Goal: Task Accomplishment & Management: Use online tool/utility

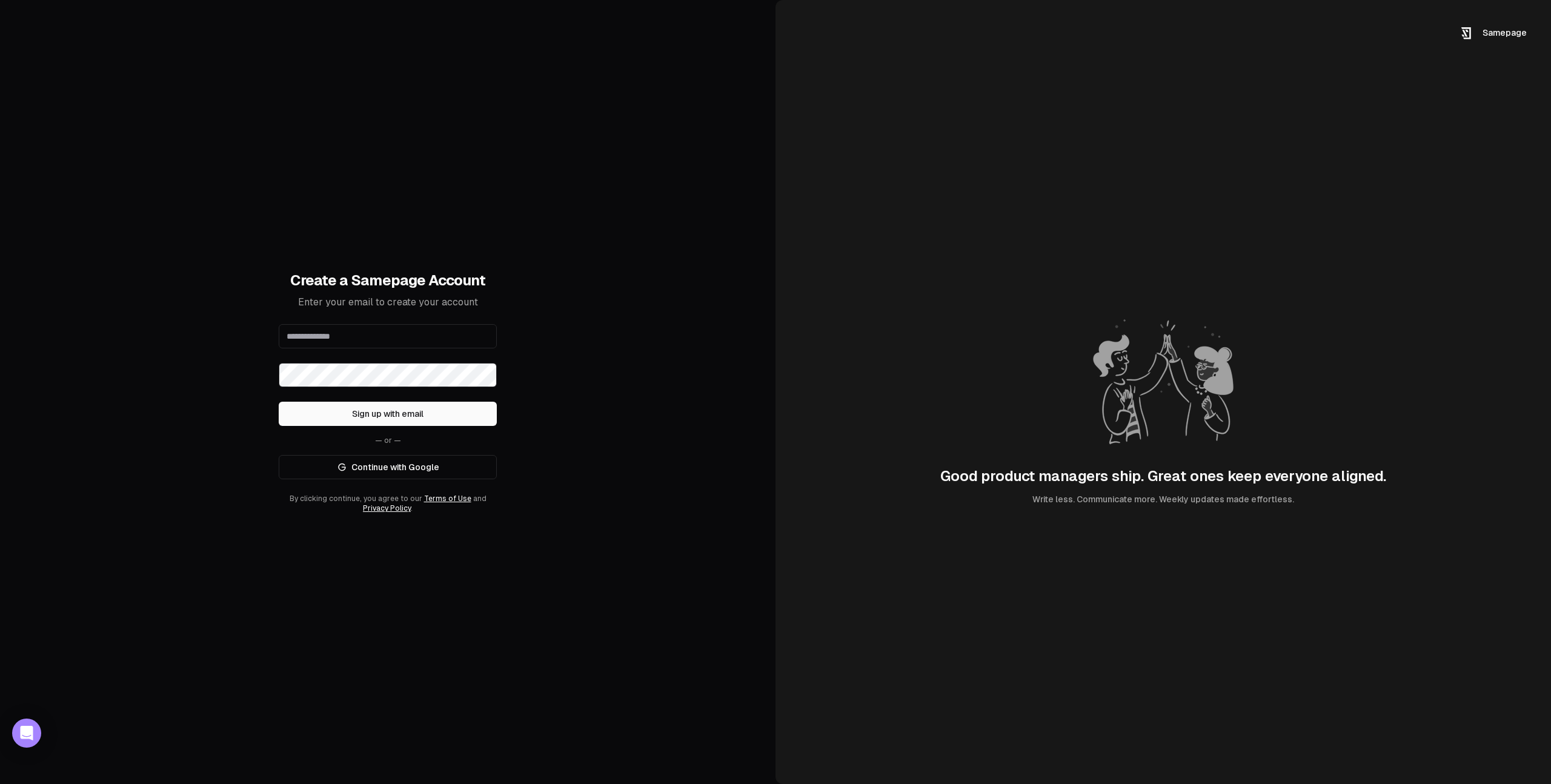
click at [460, 469] on link "Continue with Google" at bounding box center [387, 467] width 218 height 24
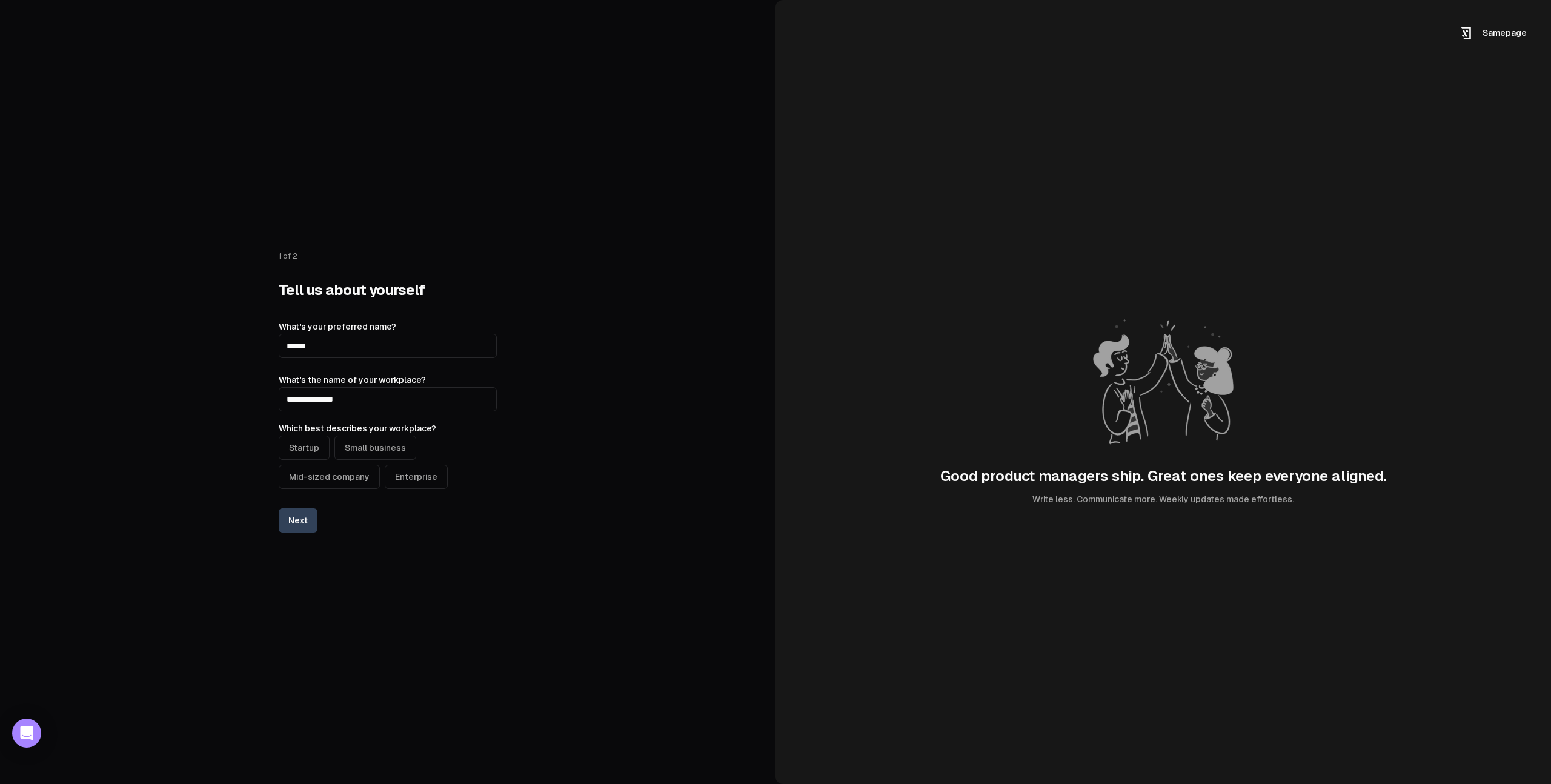
click at [299, 455] on button "Startup" at bounding box center [304, 447] width 51 height 24
click at [299, 526] on button "Next" at bounding box center [298, 519] width 39 height 24
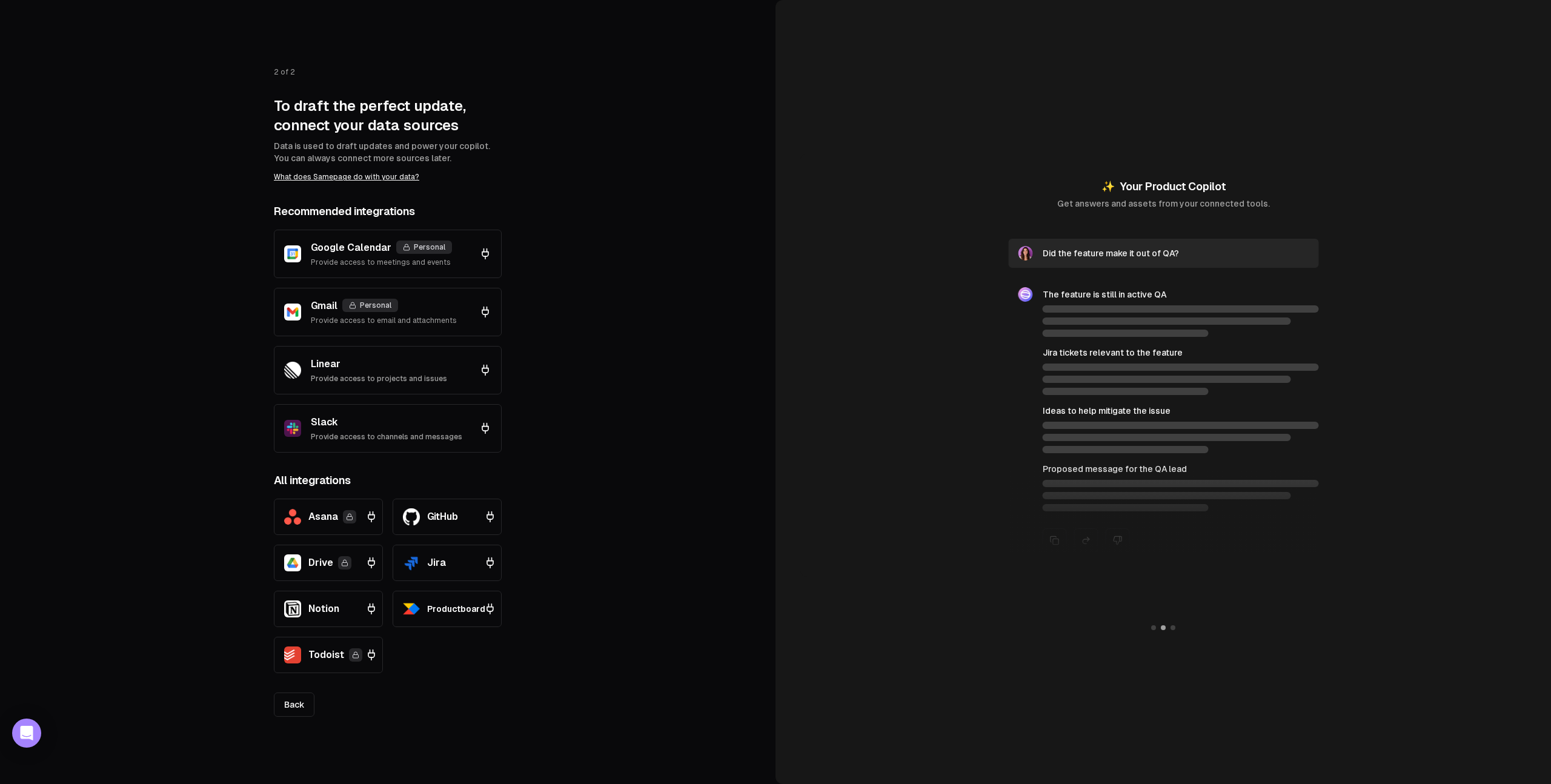
click at [437, 265] on p "Provide access to meetings and events" at bounding box center [381, 262] width 141 height 10
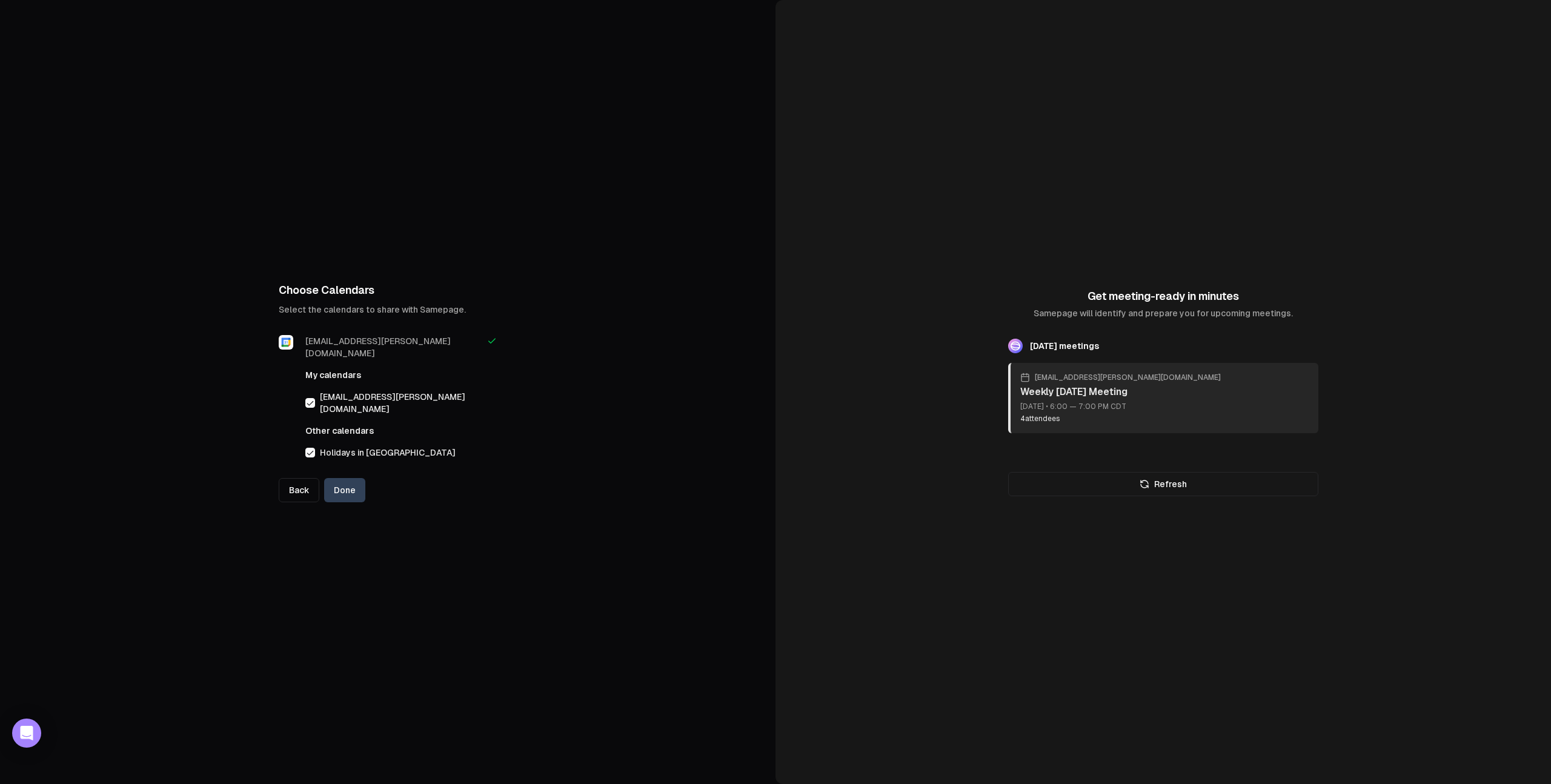
click at [353, 483] on button "Done" at bounding box center [344, 489] width 41 height 24
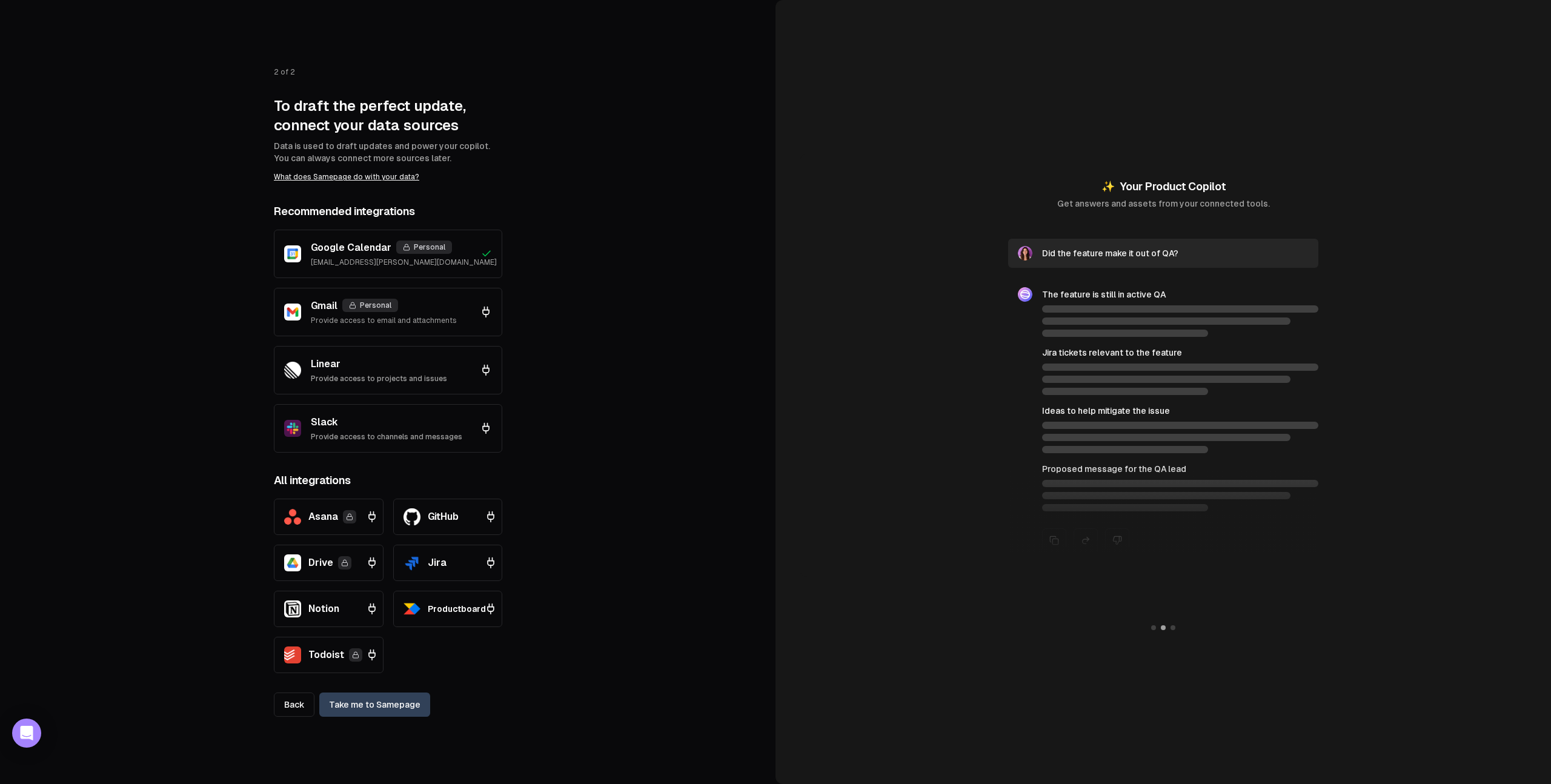
click at [320, 519] on span "Asana" at bounding box center [324, 517] width 30 height 14
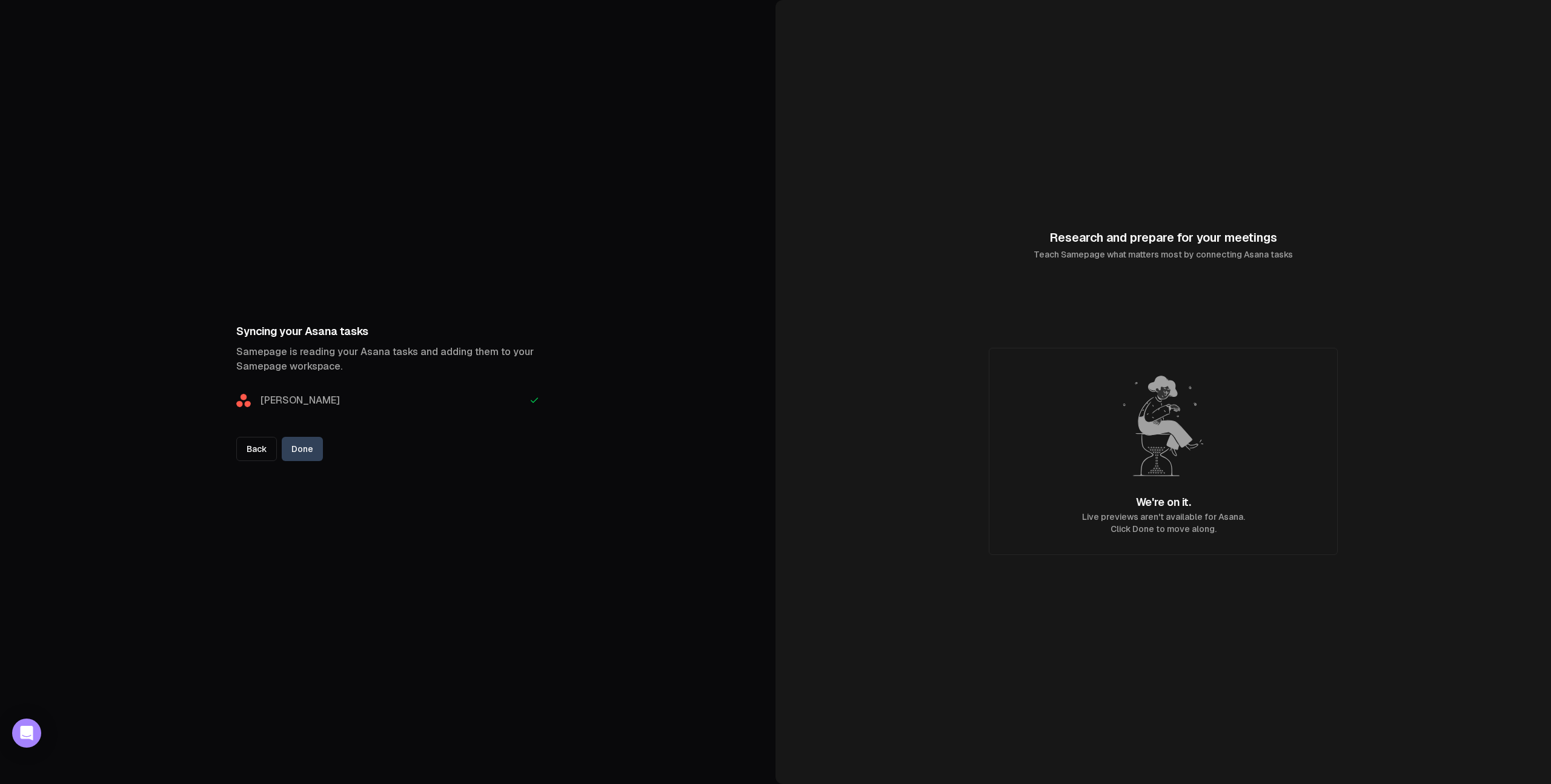
click at [307, 452] on button "Done" at bounding box center [302, 448] width 41 height 24
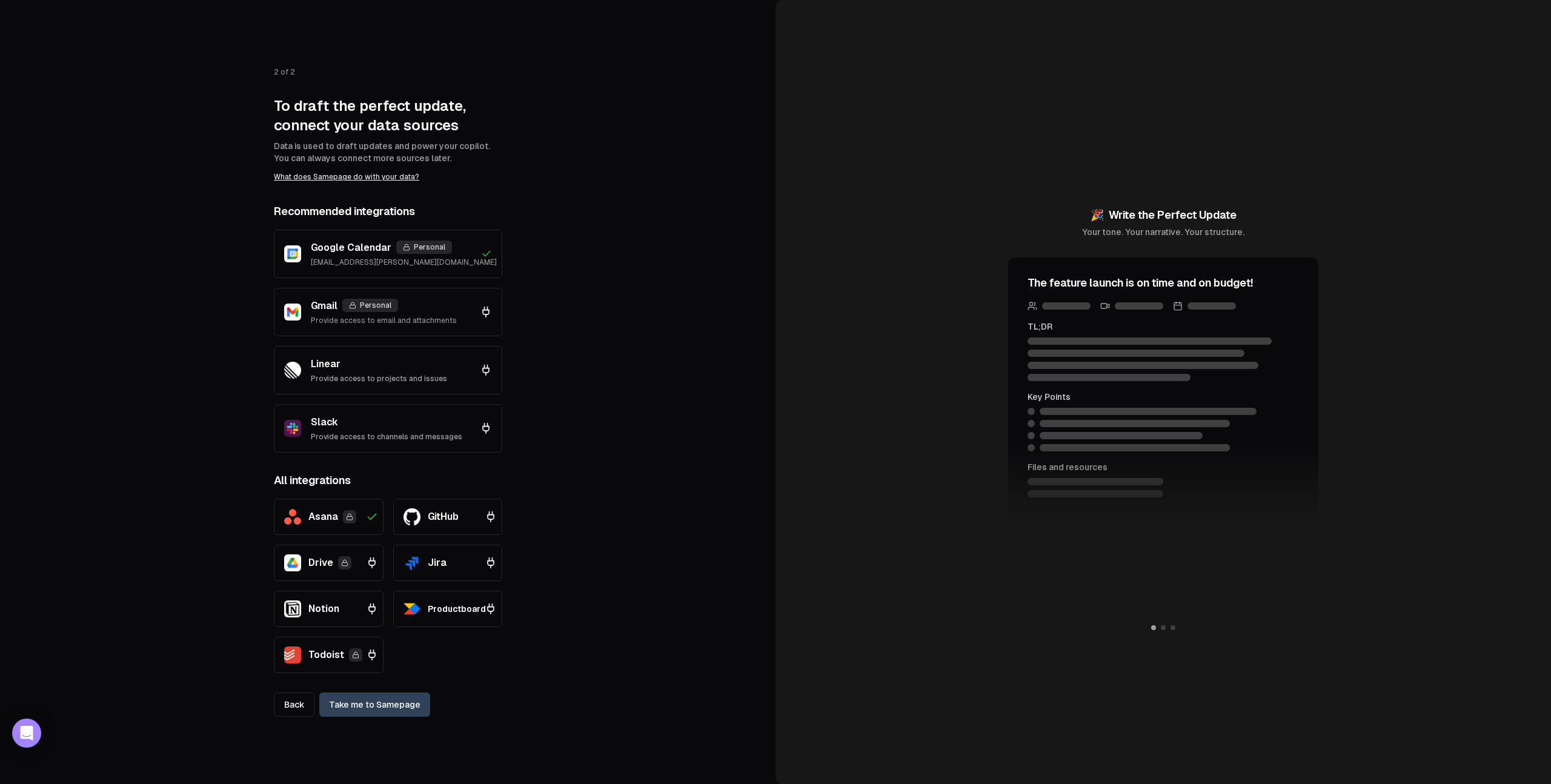
click at [453, 307] on div "Gmail Personal Provide access to email and attachments" at bounding box center [388, 312] width 208 height 26
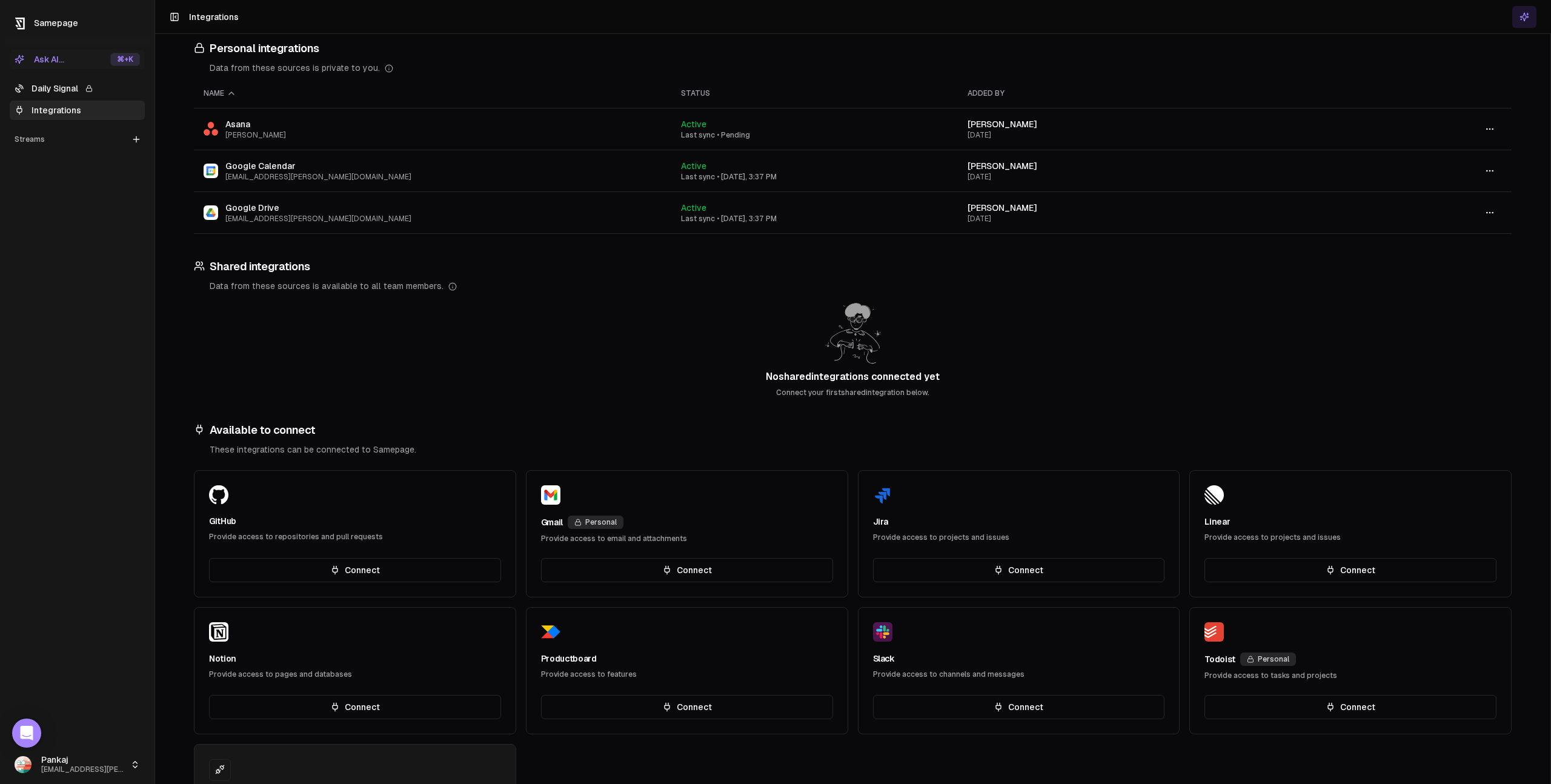
scroll to position [143, 0]
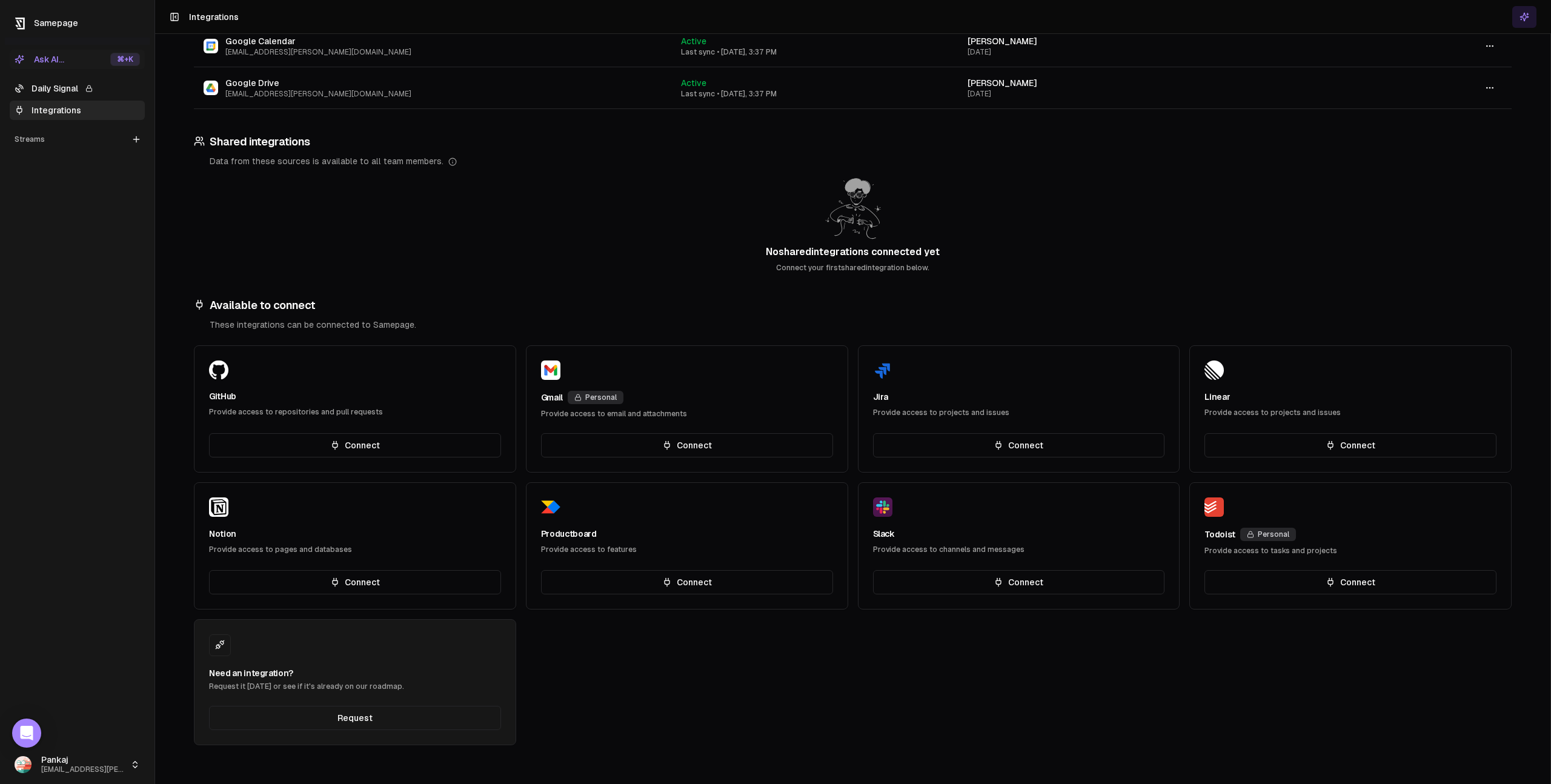
click at [56, 86] on link "Daily Signal" at bounding box center [77, 88] width 135 height 19
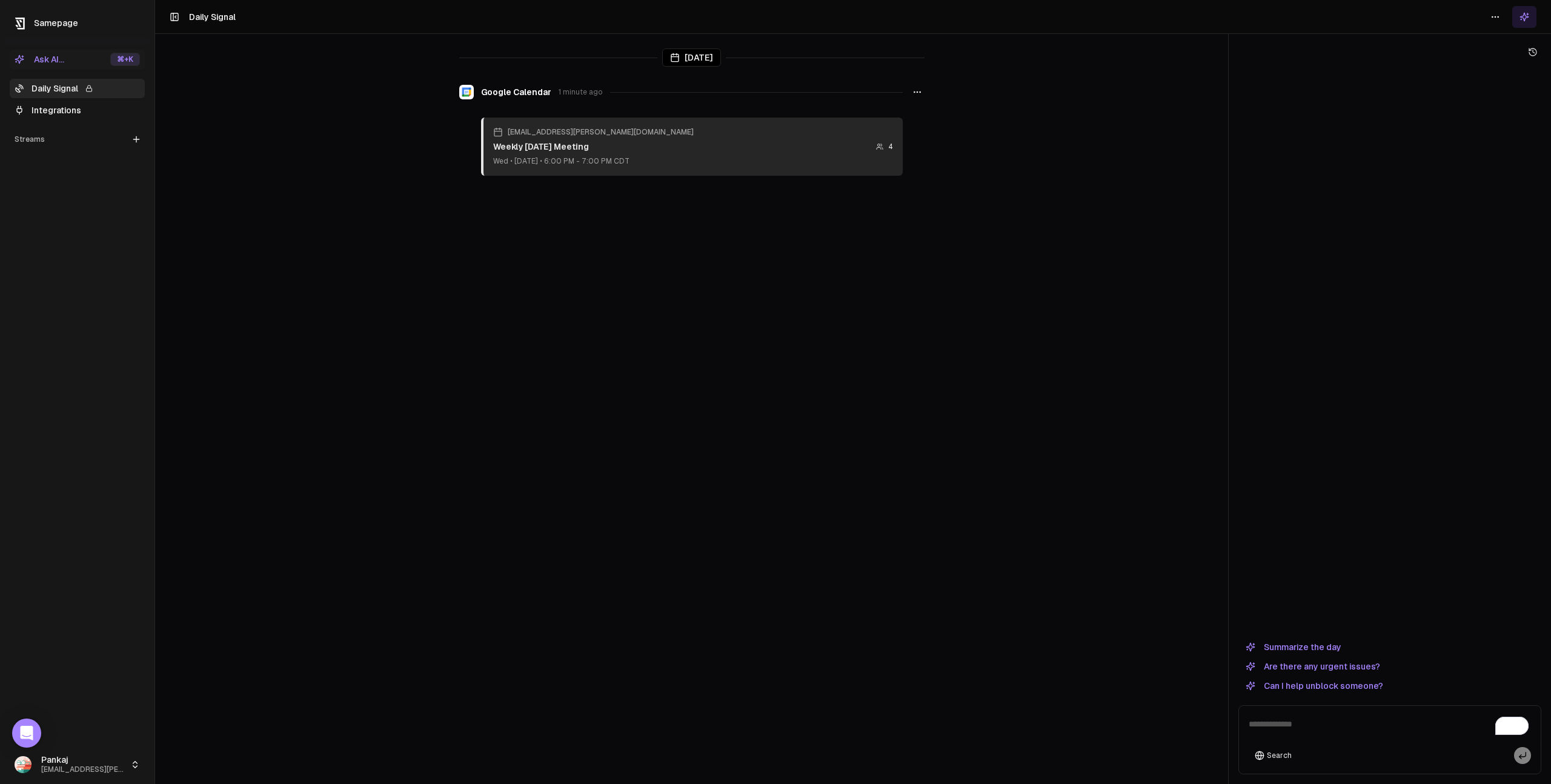
click at [74, 61] on button "Ask AI... ⌘ +K" at bounding box center [77, 59] width 135 height 19
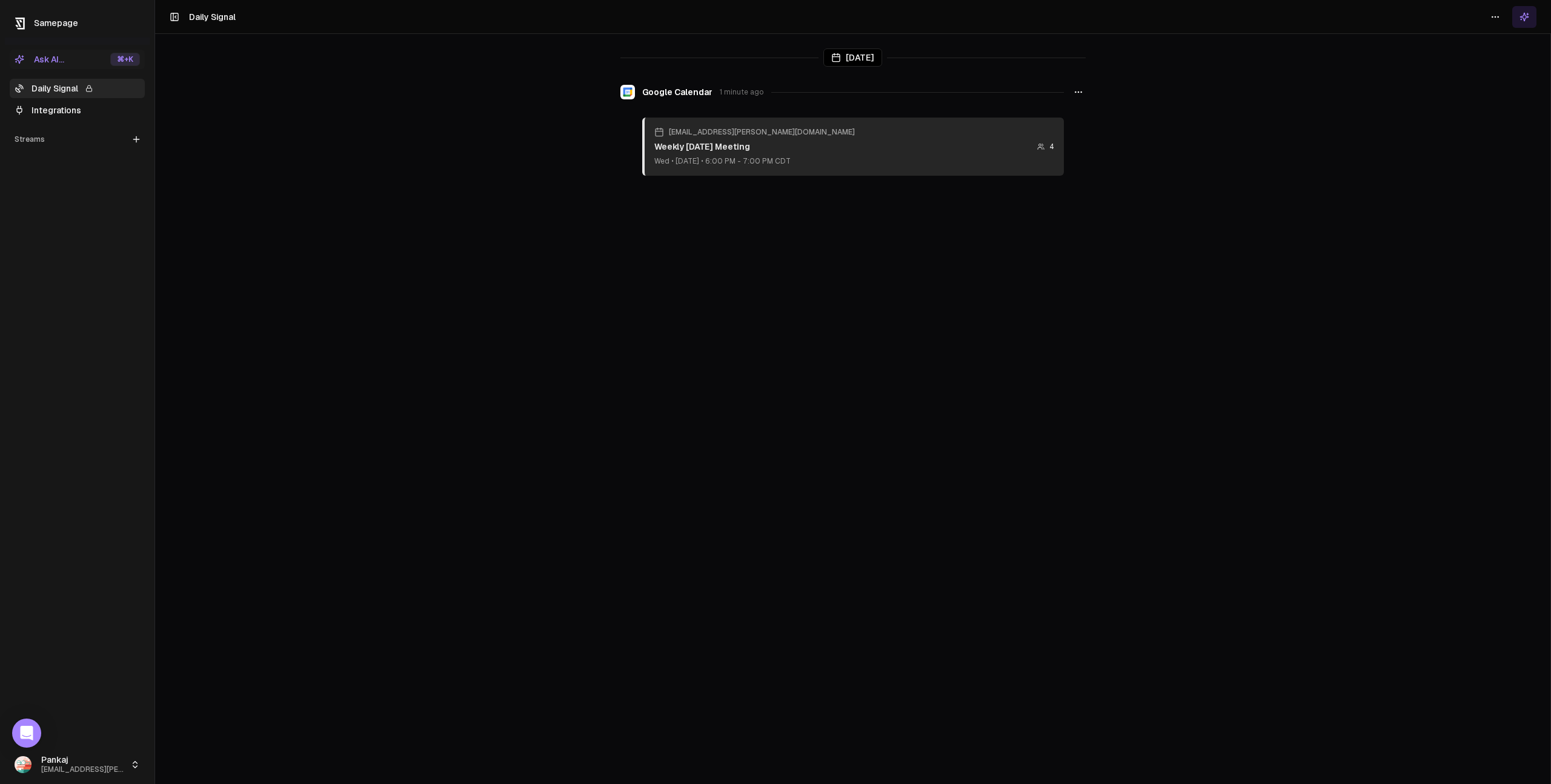
click at [833, 129] on div "[EMAIL_ADDRESS][PERSON_NAME][DOMAIN_NAME] Weekly [DATE] Meeting Wed • [DATE] • …" at bounding box center [853, 146] width 422 height 58
